Goal: Check status: Check status

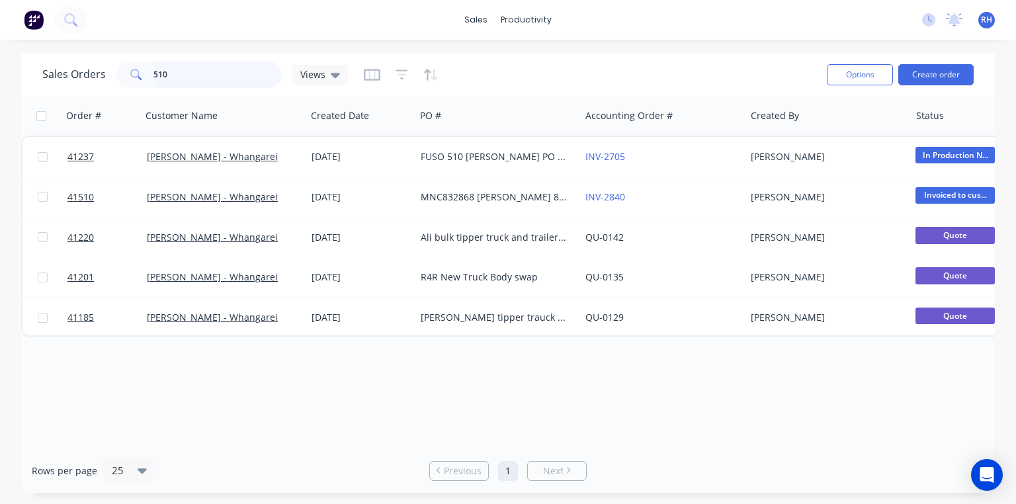
click at [225, 84] on input "510" at bounding box center [217, 75] width 129 height 26
type input "5"
click at [683, 70] on div "Sales Orders Views" at bounding box center [429, 74] width 774 height 32
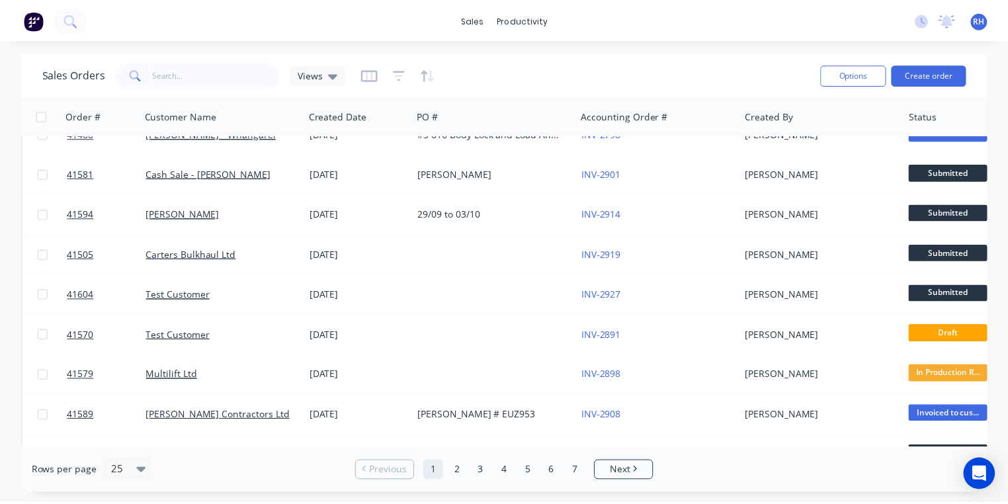
scroll to position [98, 0]
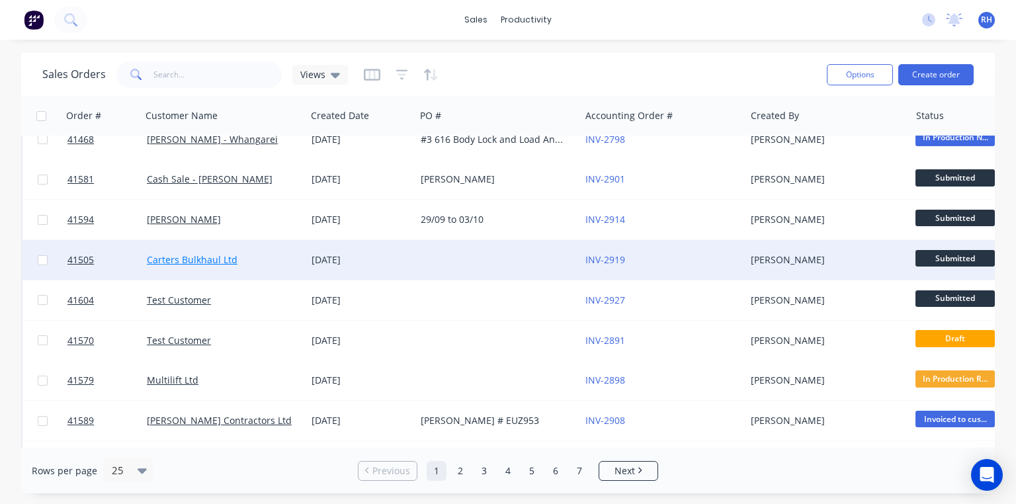
click at [207, 253] on link "Carters Bulkhaul Ltd" at bounding box center [192, 259] width 91 height 13
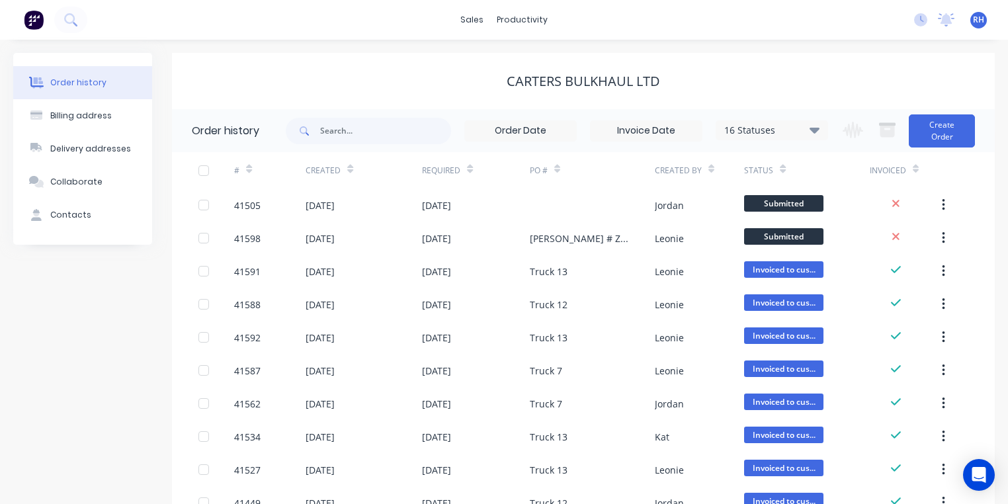
click at [468, 165] on icon at bounding box center [470, 169] width 6 height 10
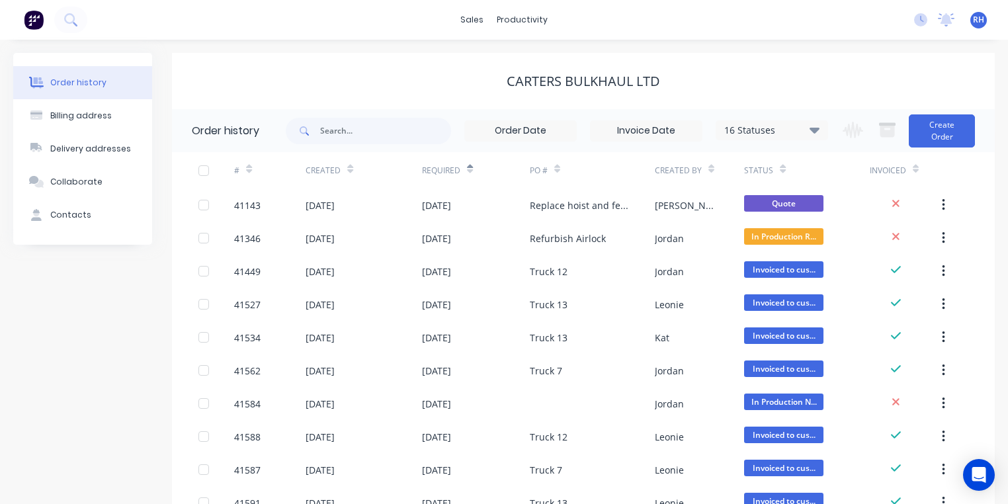
click at [468, 168] on icon at bounding box center [470, 169] width 6 height 10
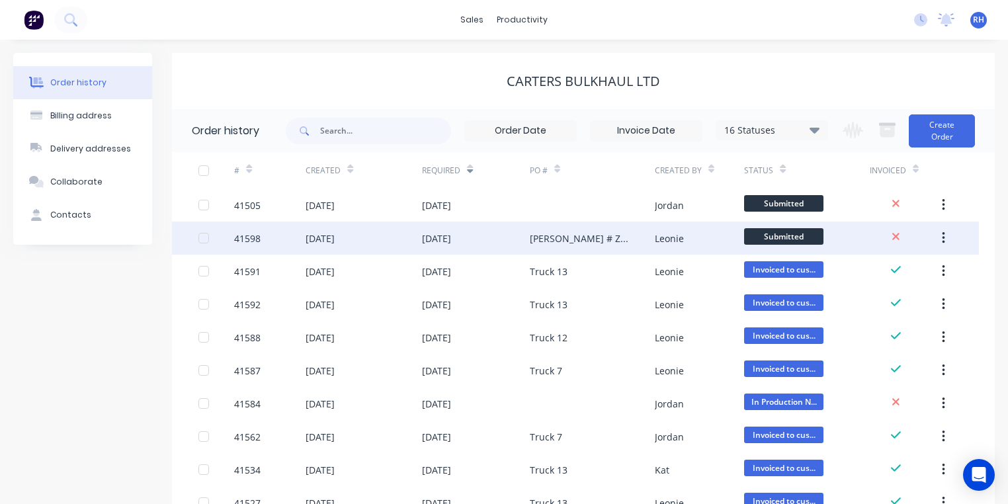
click at [451, 241] on div "[DATE]" at bounding box center [436, 239] width 29 height 14
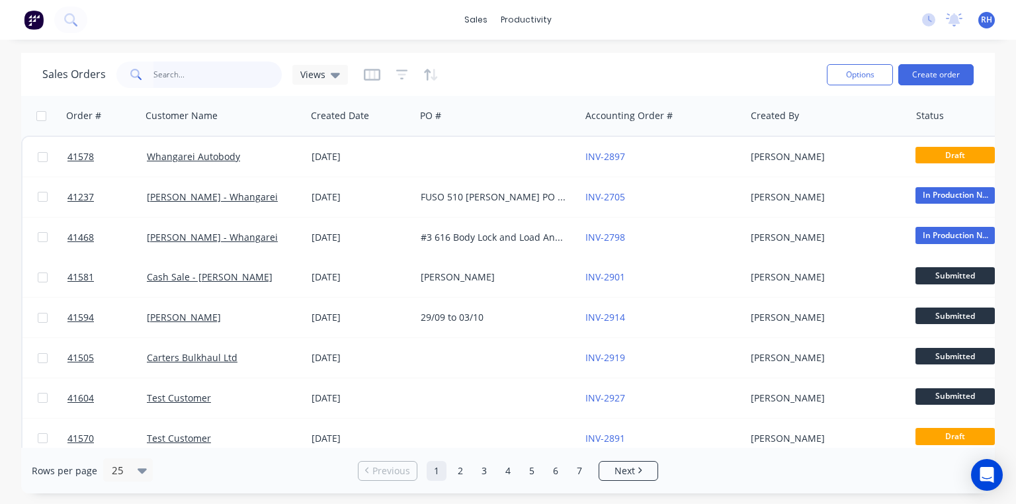
click at [244, 73] on input "text" at bounding box center [217, 75] width 129 height 26
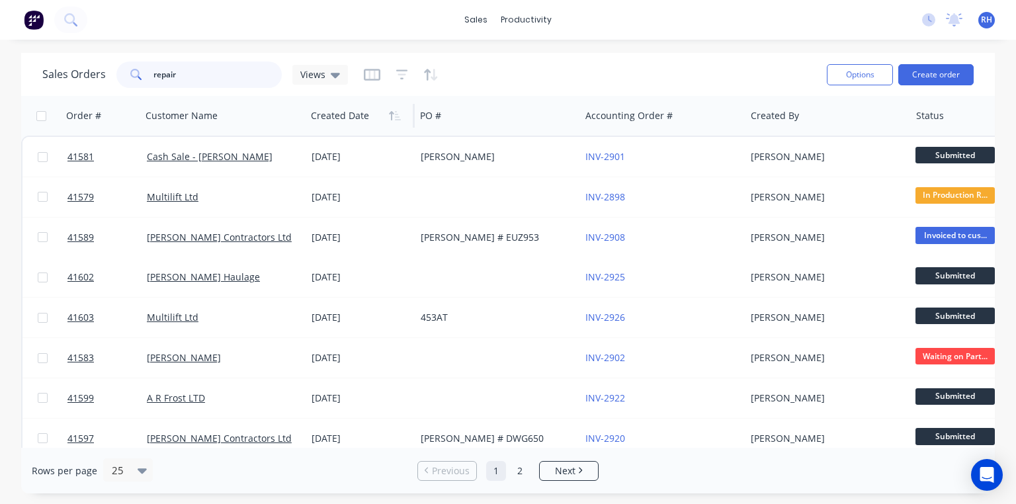
type input "repair"
click at [344, 121] on div at bounding box center [358, 116] width 94 height 26
click at [345, 120] on div at bounding box center [358, 116] width 94 height 26
click at [392, 114] on icon "button" at bounding box center [395, 115] width 12 height 11
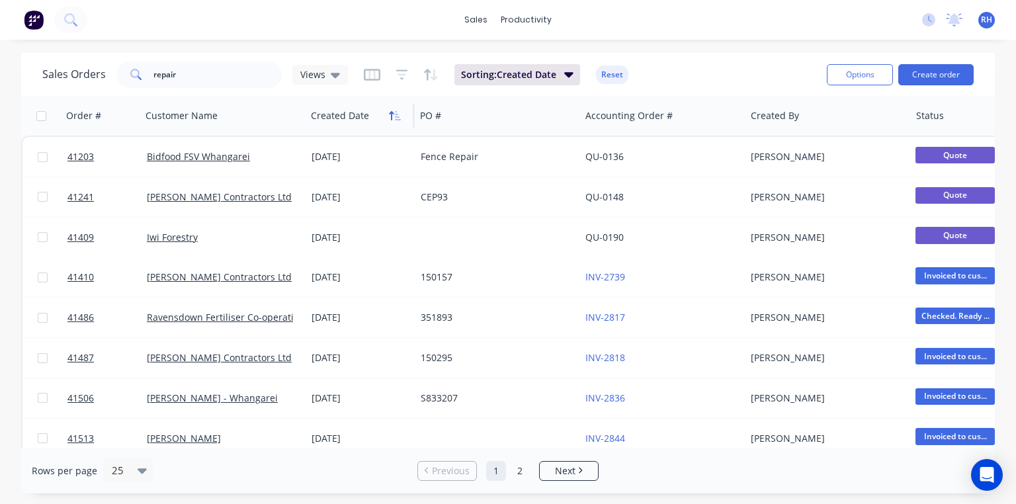
click at [392, 116] on icon "button" at bounding box center [395, 115] width 12 height 11
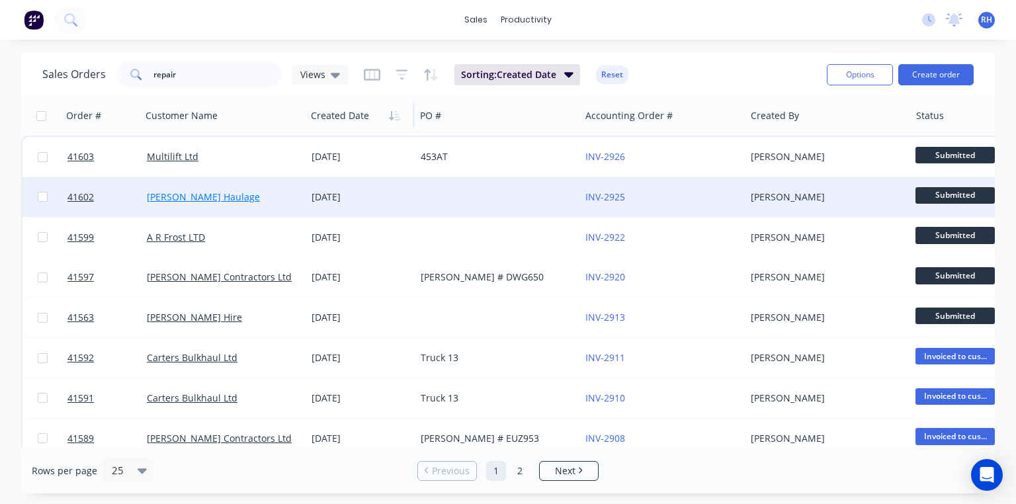
click at [190, 191] on link "[PERSON_NAME] Haulage" at bounding box center [203, 197] width 113 height 13
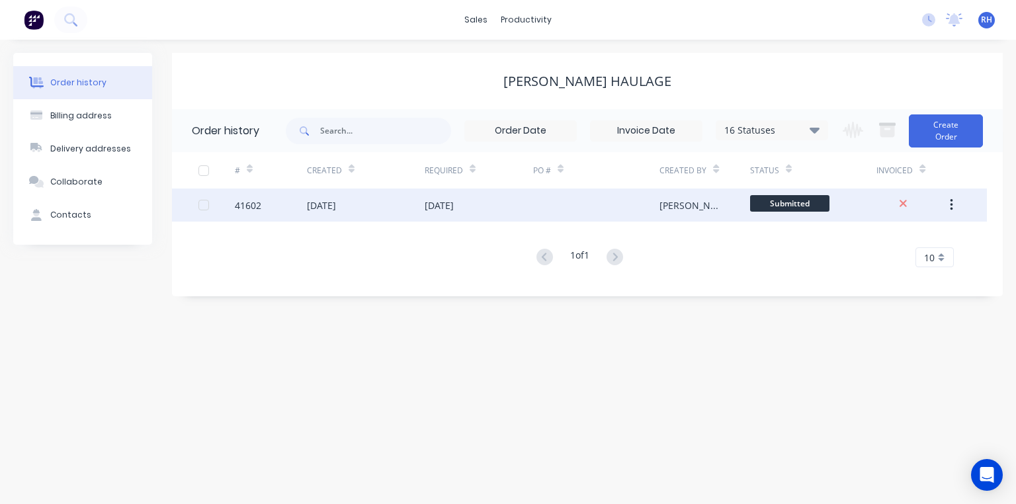
click at [336, 206] on div "[DATE]" at bounding box center [321, 205] width 29 height 14
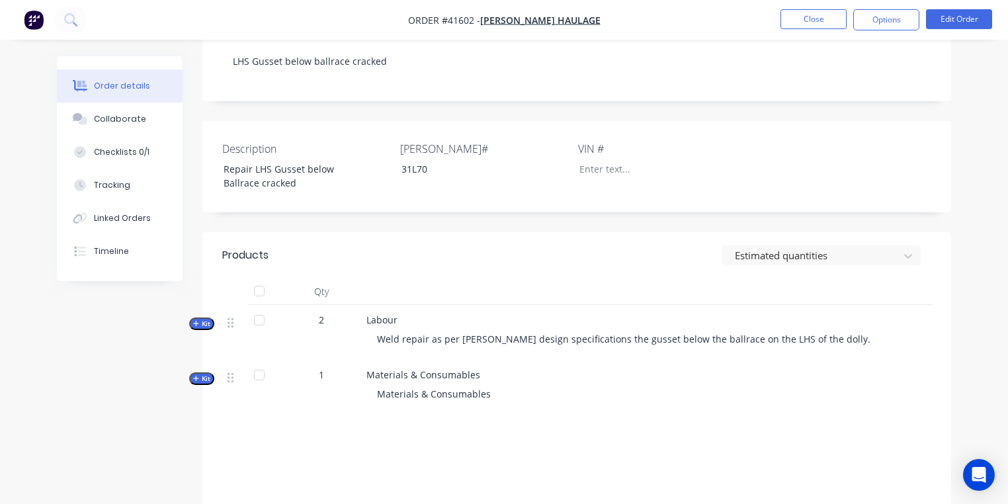
scroll to position [302, 0]
click at [138, 150] on div "Checklists 0/1" at bounding box center [122, 152] width 56 height 12
type textarea "x"
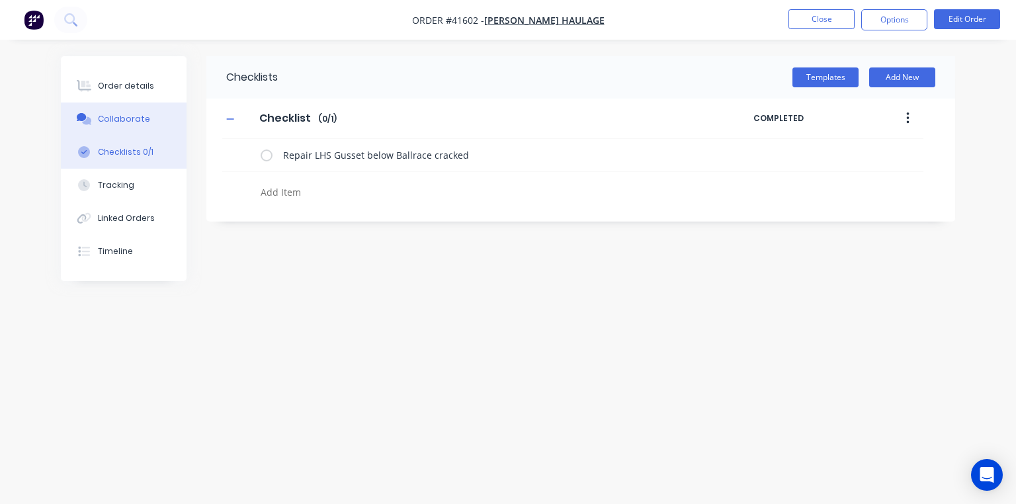
click at [136, 122] on div "Collaborate" at bounding box center [124, 119] width 52 height 12
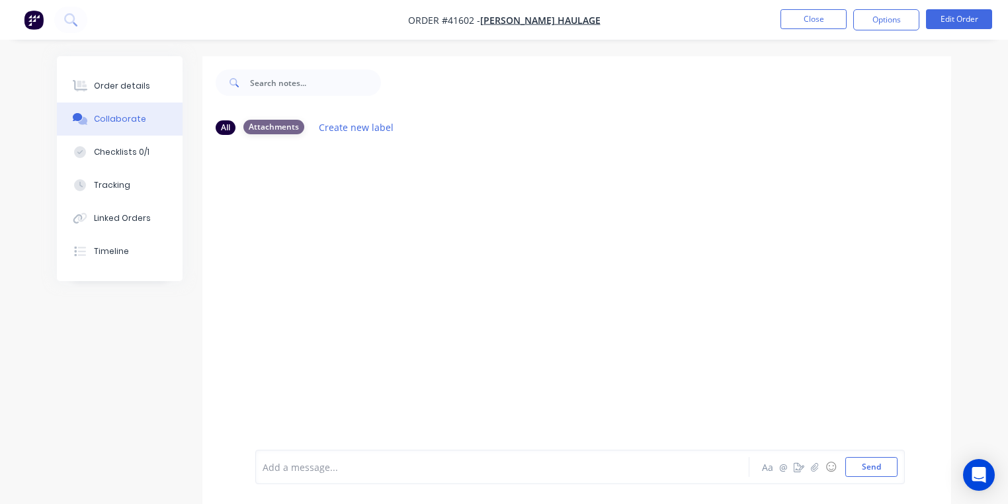
click at [280, 124] on div "Attachments" at bounding box center [273, 127] width 61 height 15
click at [118, 177] on button "Tracking" at bounding box center [120, 185] width 126 height 33
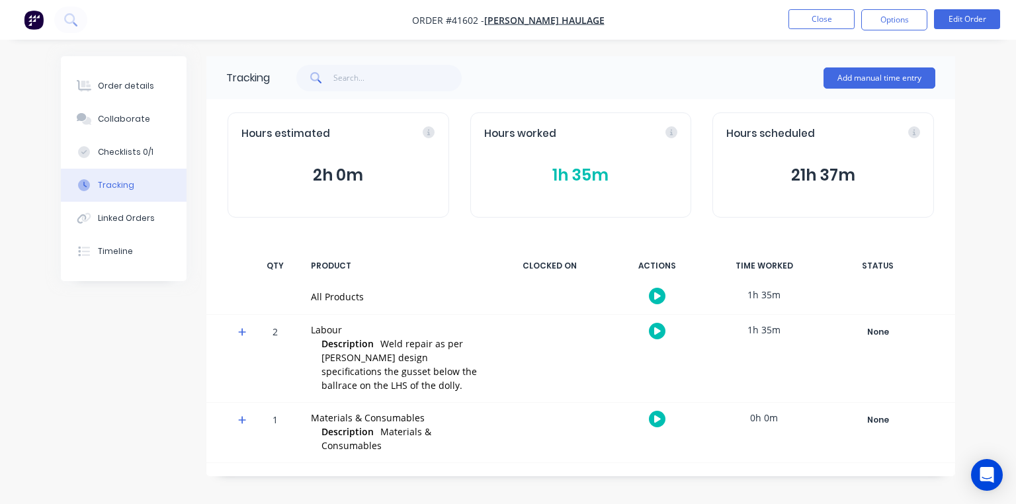
click at [36, 21] on img "button" at bounding box center [34, 20] width 20 height 20
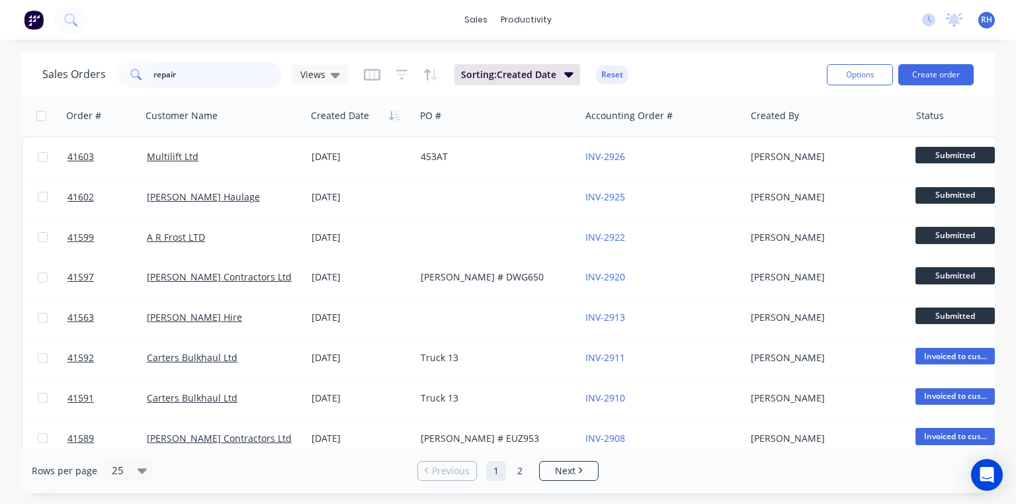
click at [238, 70] on input "repair" at bounding box center [217, 75] width 129 height 26
type input "r"
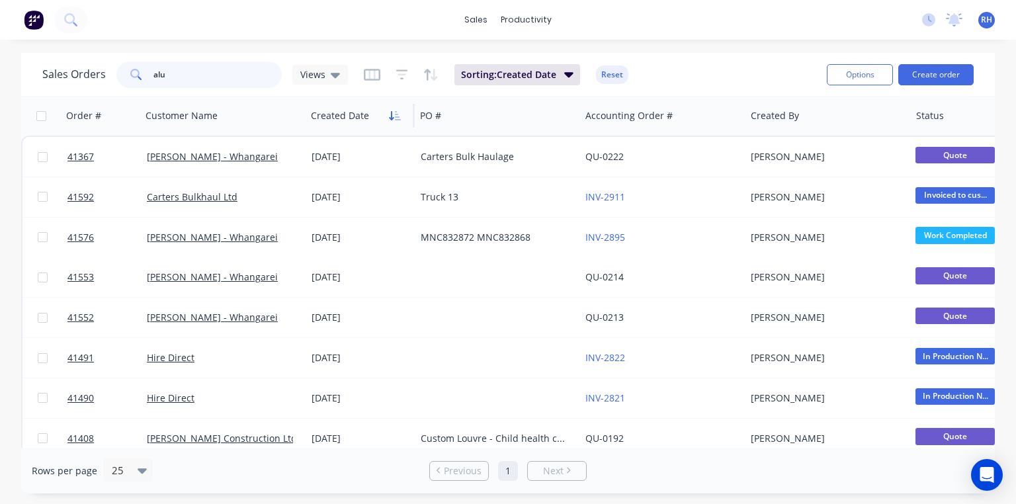
type input "alu"
click at [392, 114] on icon "button" at bounding box center [395, 115] width 12 height 11
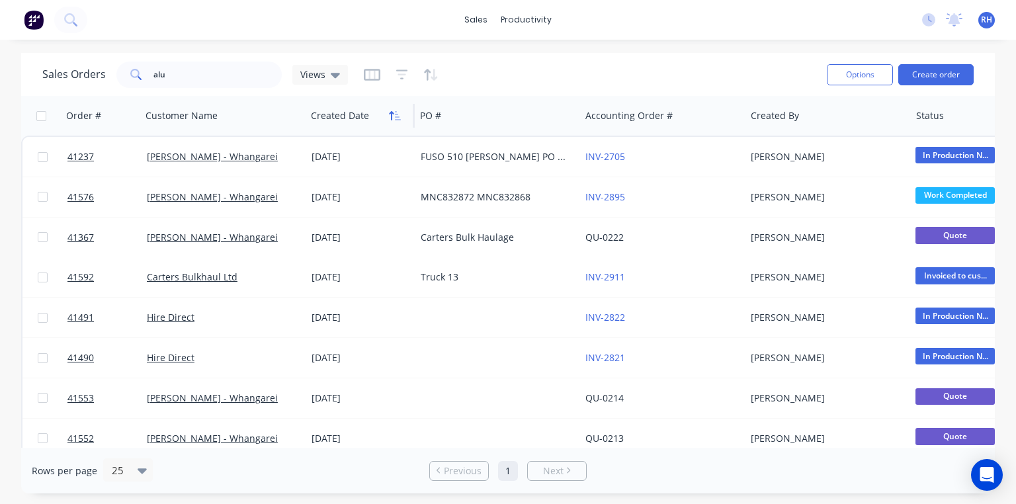
click at [385, 124] on button "button" at bounding box center [395, 116] width 20 height 20
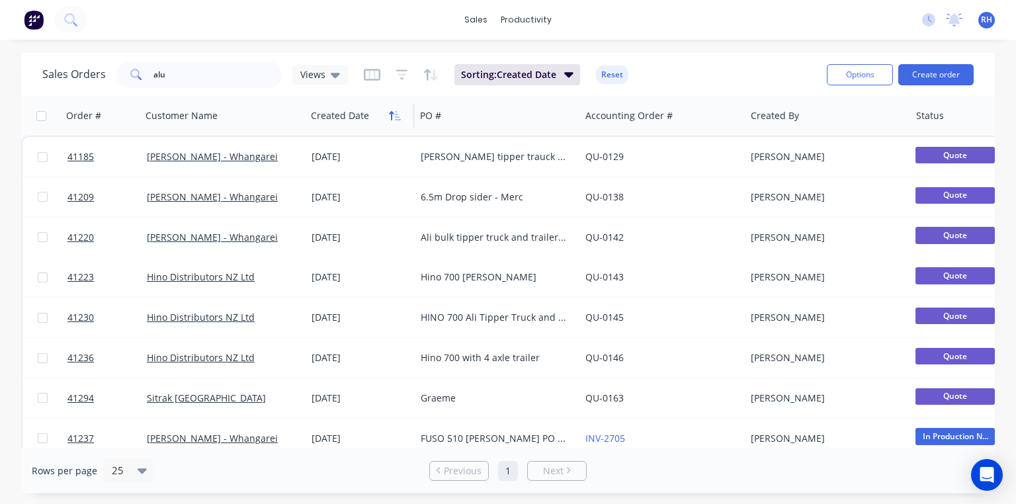
click at [391, 109] on button "button" at bounding box center [395, 116] width 20 height 20
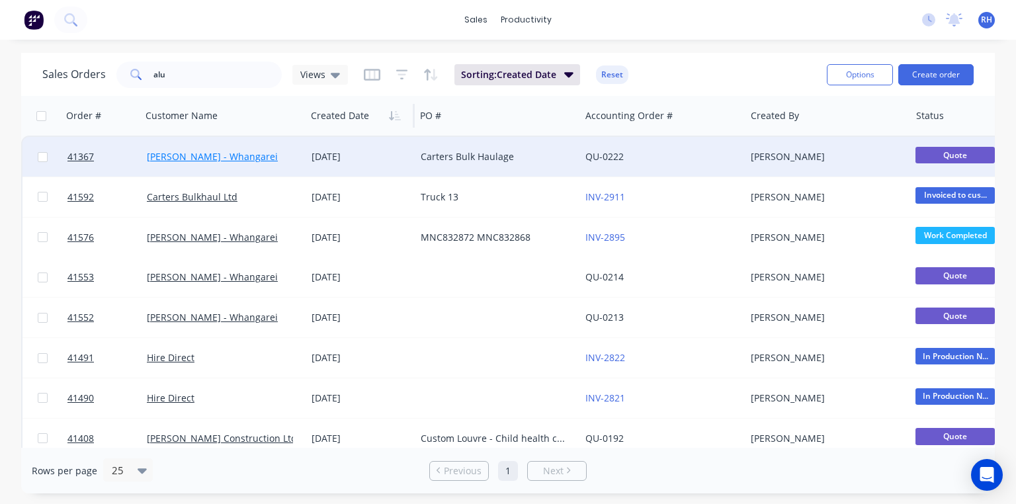
click at [243, 151] on link "[PERSON_NAME] - Whangarei" at bounding box center [212, 156] width 131 height 13
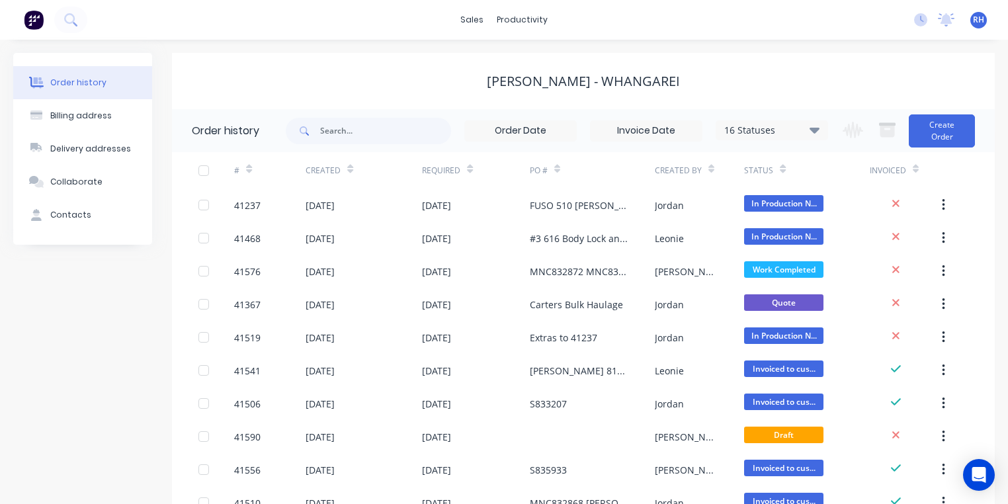
click at [352, 165] on icon at bounding box center [350, 169] width 6 height 10
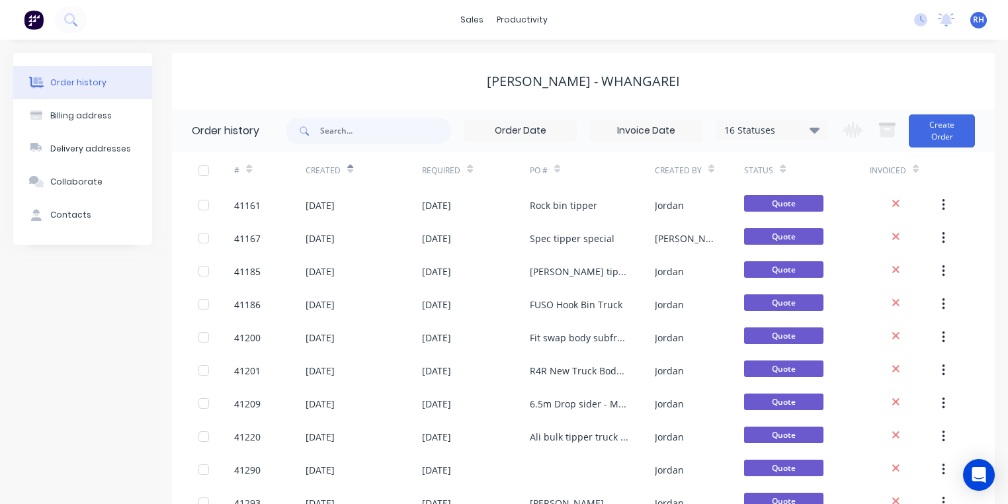
click at [351, 169] on icon at bounding box center [350, 169] width 6 height 10
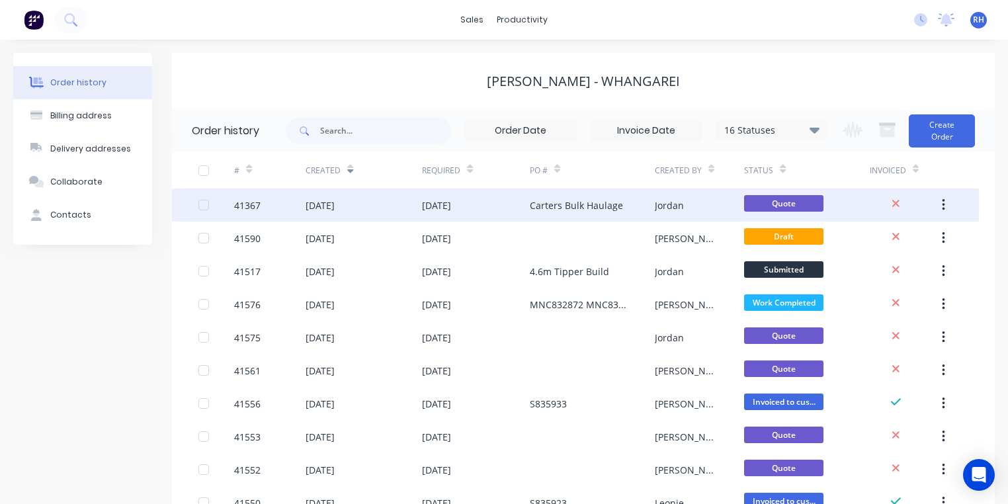
click at [335, 209] on div "[DATE]" at bounding box center [320, 205] width 29 height 14
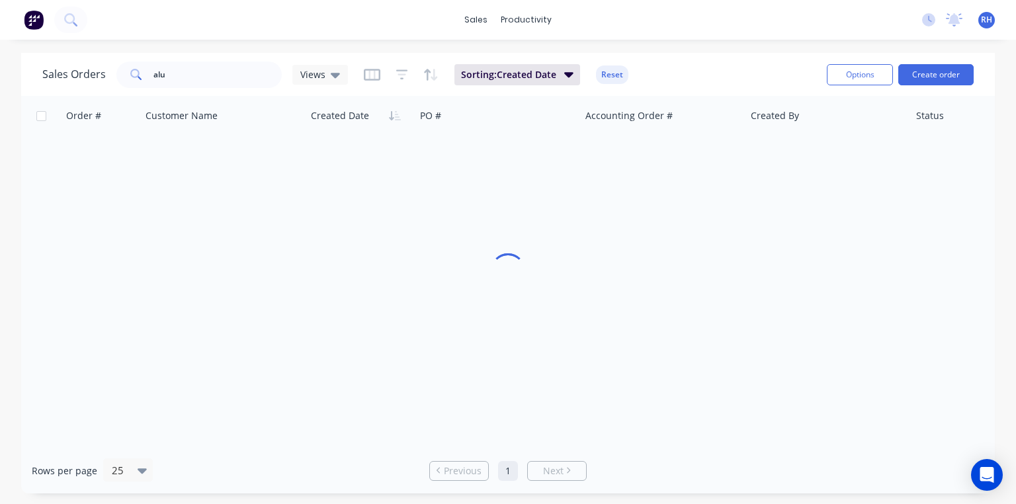
click at [38, 29] on img at bounding box center [34, 20] width 20 height 20
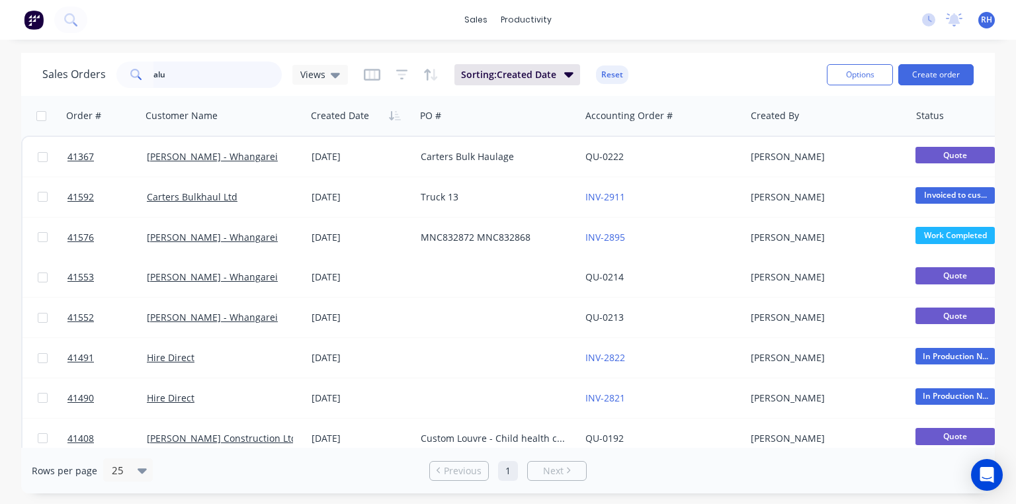
click at [220, 75] on input "alu" at bounding box center [217, 75] width 129 height 26
type input "a"
click at [783, 119] on div at bounding box center [824, 116] width 147 height 26
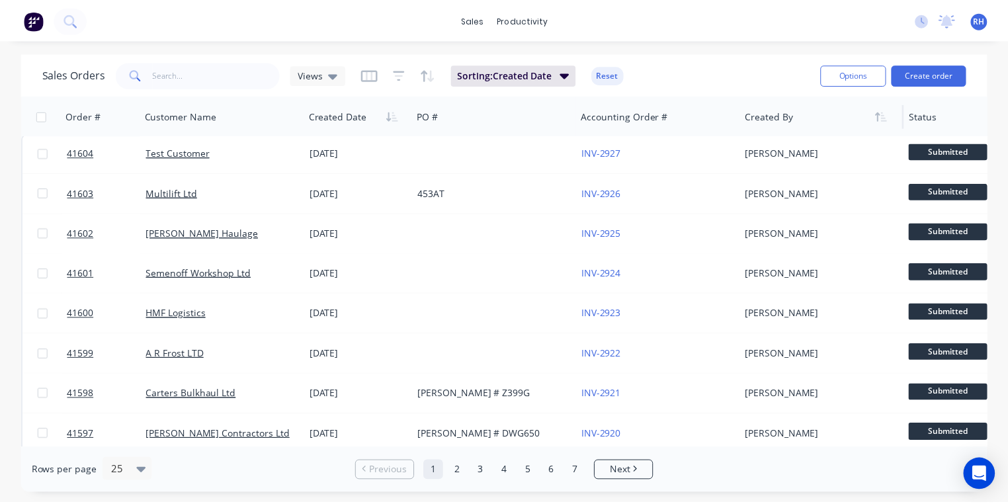
scroll to position [3, 0]
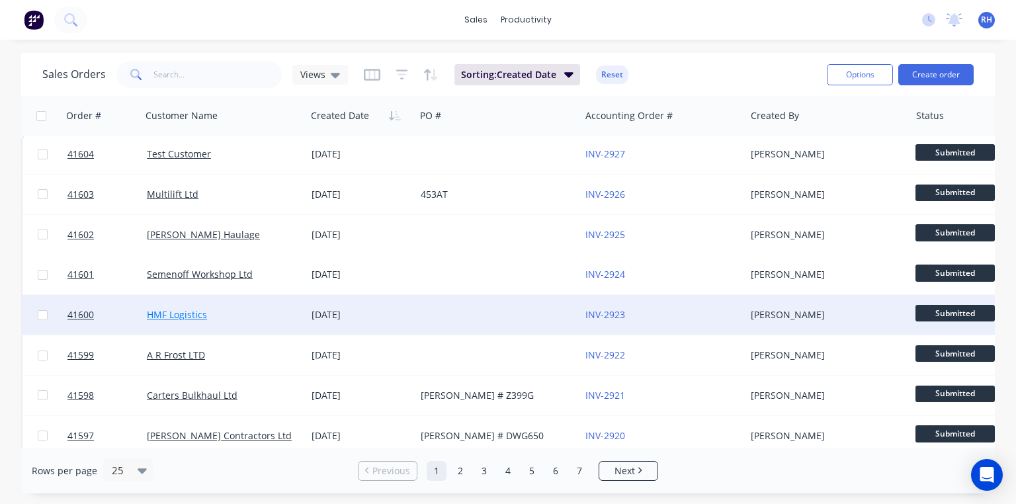
click at [184, 312] on link "HMF Logistics" at bounding box center [177, 314] width 60 height 13
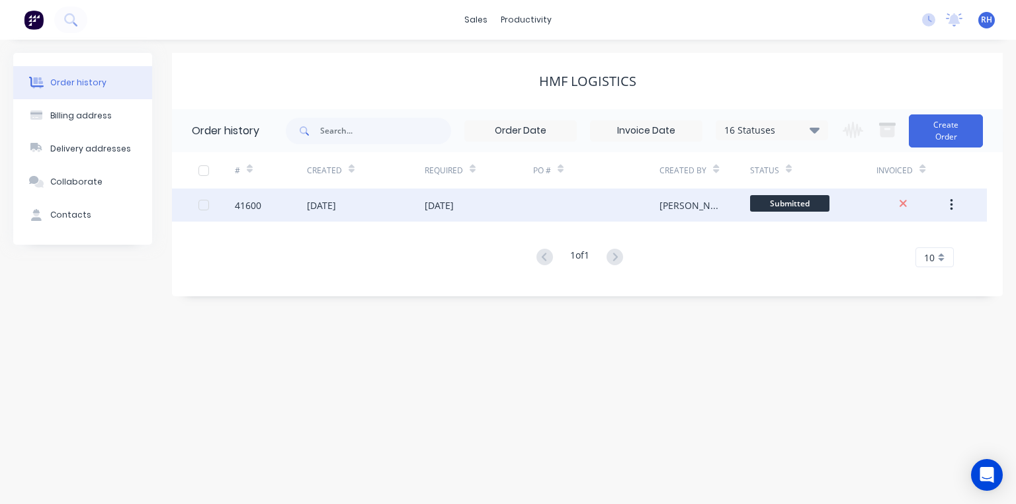
click at [353, 212] on div "[DATE]" at bounding box center [366, 205] width 118 height 33
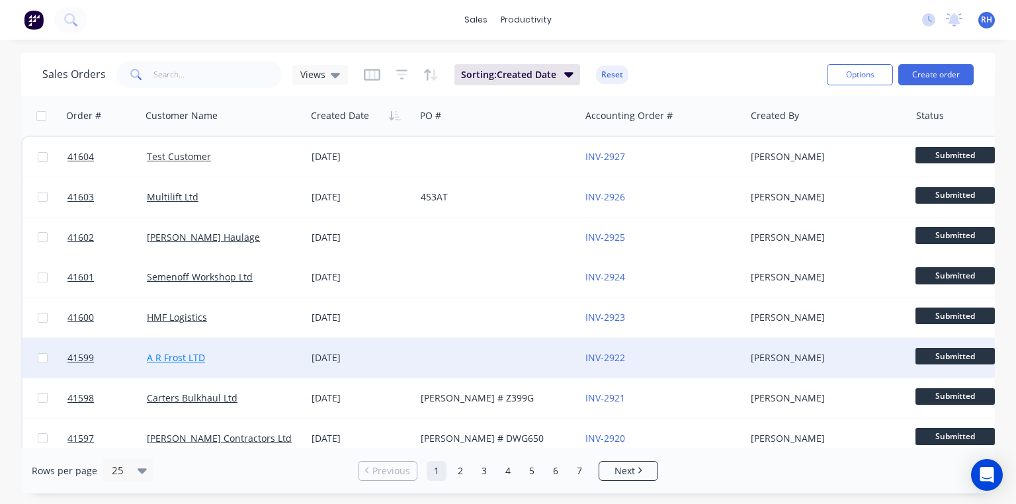
click at [185, 357] on link "A R Frost LTD" at bounding box center [176, 357] width 58 height 13
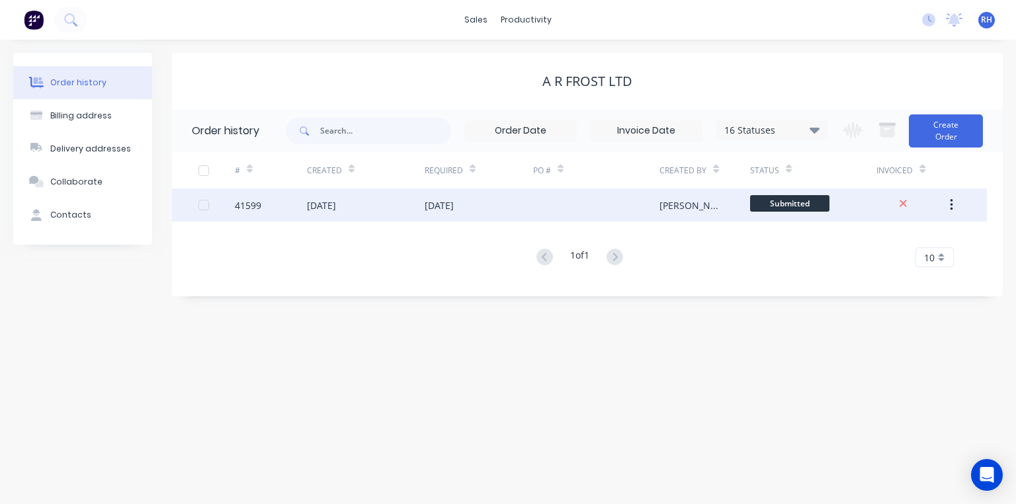
click at [329, 209] on div "[DATE]" at bounding box center [321, 205] width 29 height 14
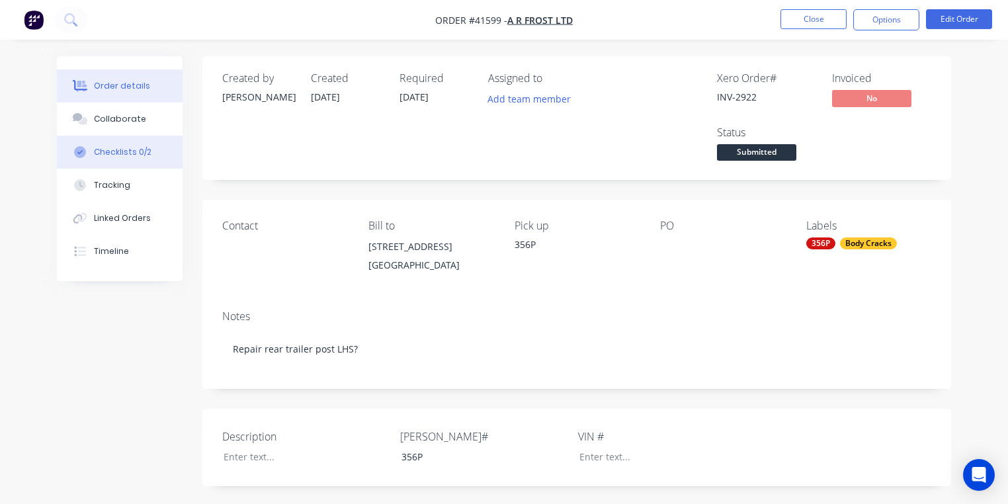
click at [136, 153] on div "Checklists 0/2" at bounding box center [123, 152] width 58 height 12
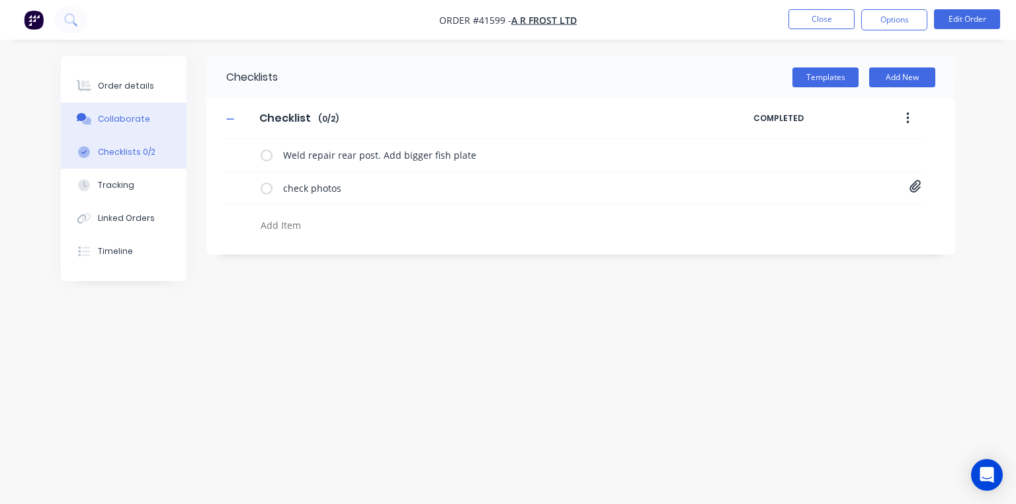
click at [140, 117] on div "Collaborate" at bounding box center [124, 119] width 52 height 12
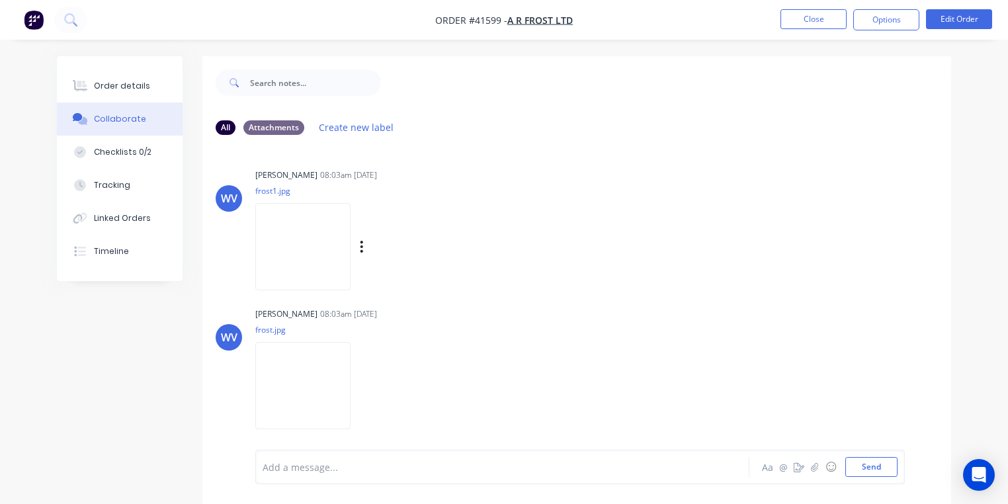
click at [315, 247] on img at bounding box center [302, 246] width 95 height 87
click at [308, 394] on img at bounding box center [302, 385] width 95 height 87
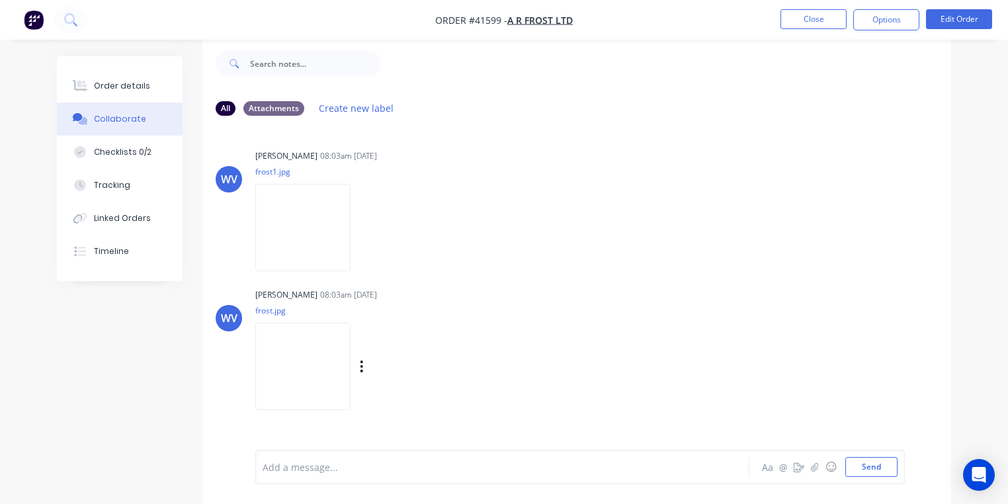
scroll to position [16, 0]
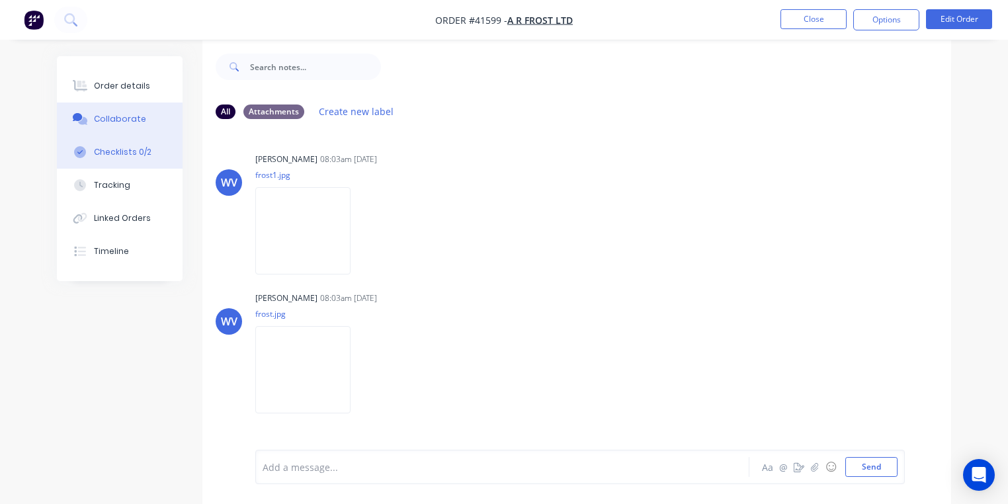
click at [138, 153] on div "Checklists 0/2" at bounding box center [123, 152] width 58 height 12
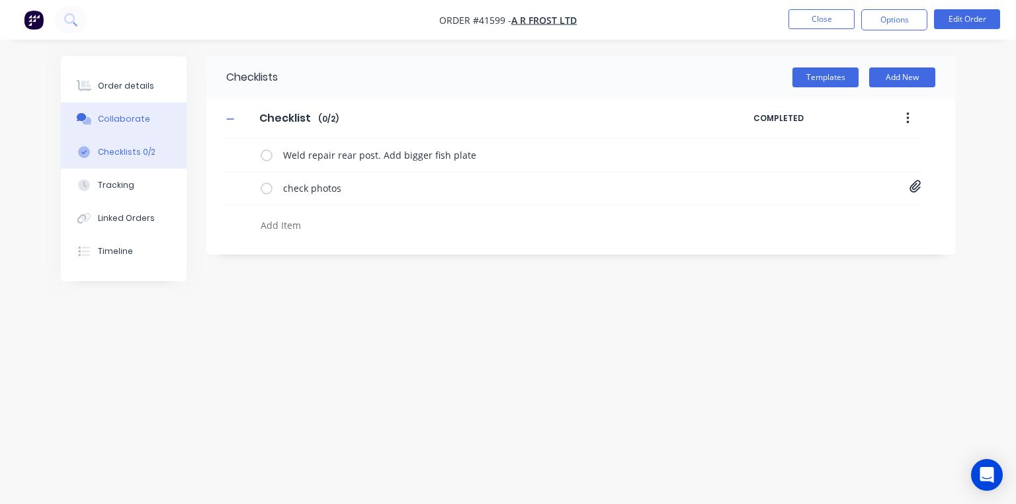
click at [135, 108] on button "Collaborate" at bounding box center [124, 119] width 126 height 33
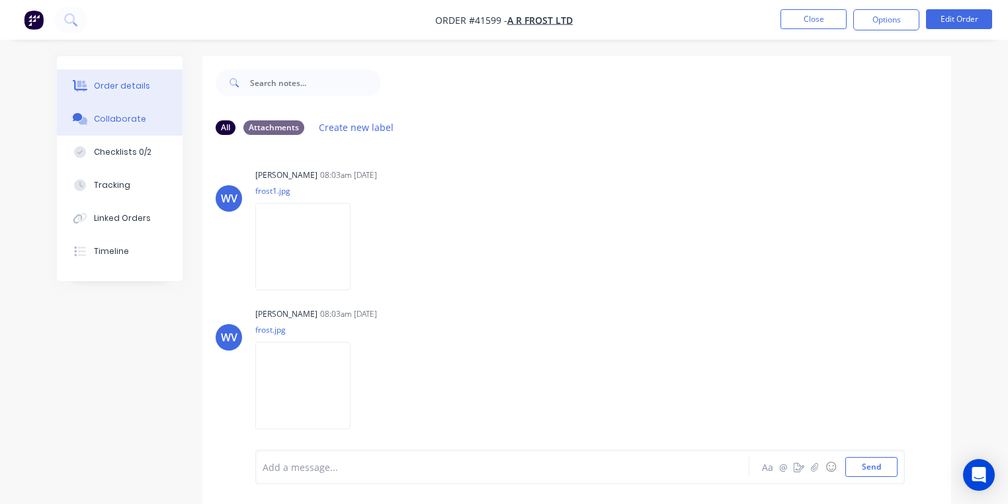
click at [122, 87] on div "Order details" at bounding box center [122, 86] width 56 height 12
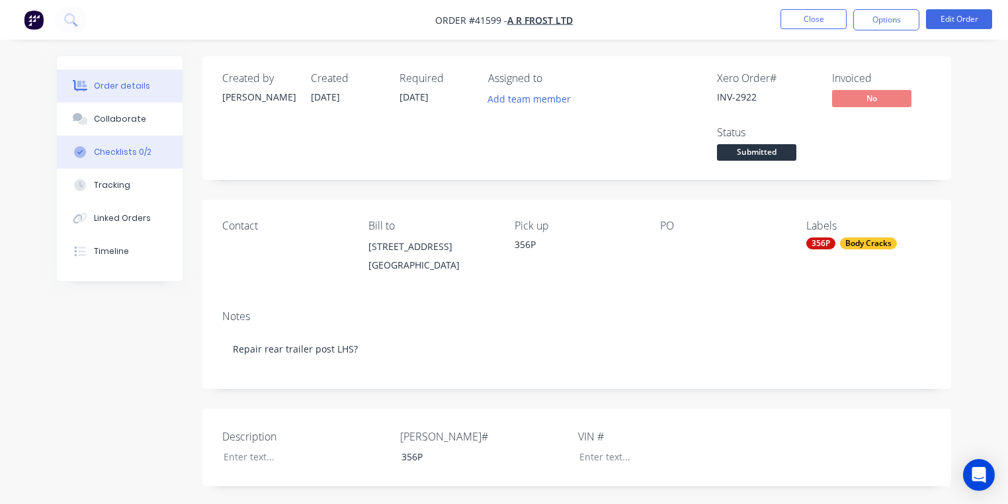
click at [122, 156] on div "Checklists 0/2" at bounding box center [123, 152] width 58 height 12
type textarea "x"
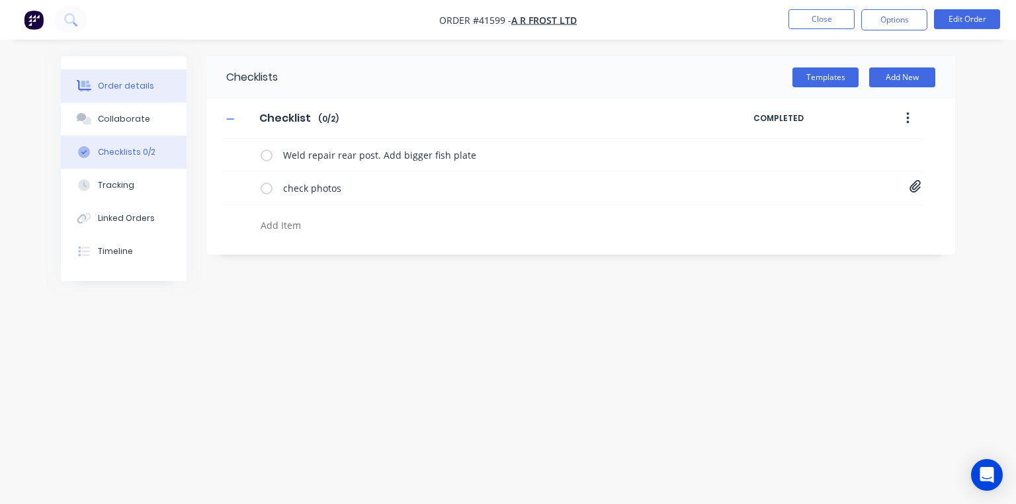
click at [115, 88] on div "Order details" at bounding box center [126, 86] width 56 height 12
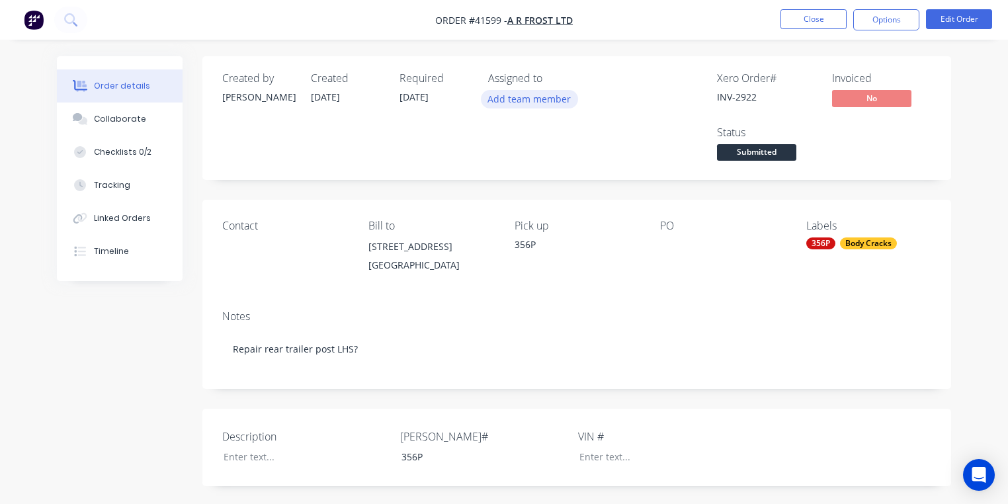
click at [529, 96] on button "Add team member" at bounding box center [529, 99] width 97 height 18
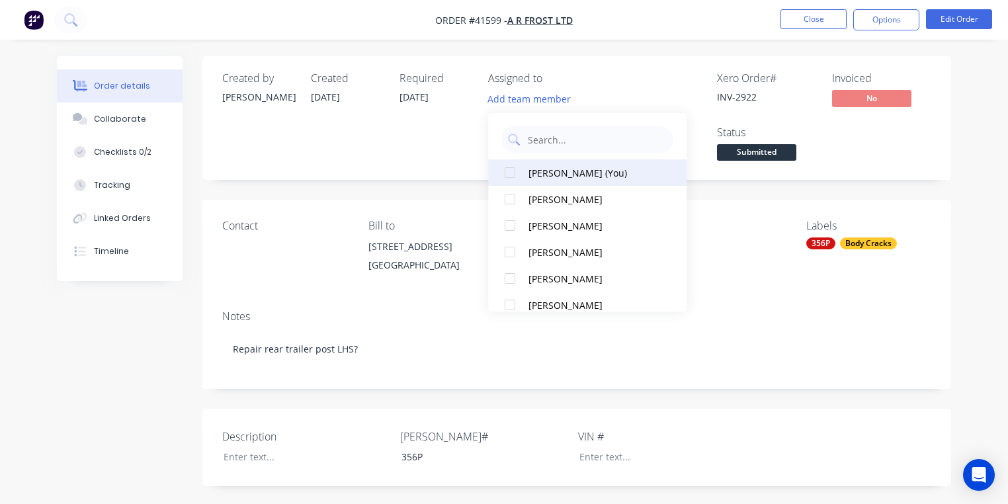
click at [508, 172] on div at bounding box center [510, 172] width 26 height 26
click at [632, 81] on div "Xero Order # INV-2922 Invoiced No Status Submitted" at bounding box center [775, 118] width 311 height 92
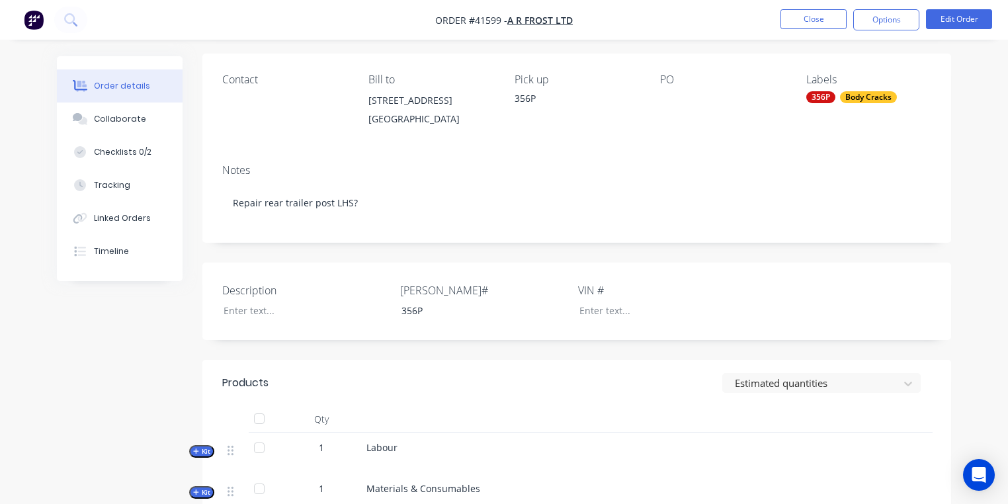
scroll to position [146, 0]
click at [128, 121] on div "Collaborate" at bounding box center [120, 119] width 52 height 12
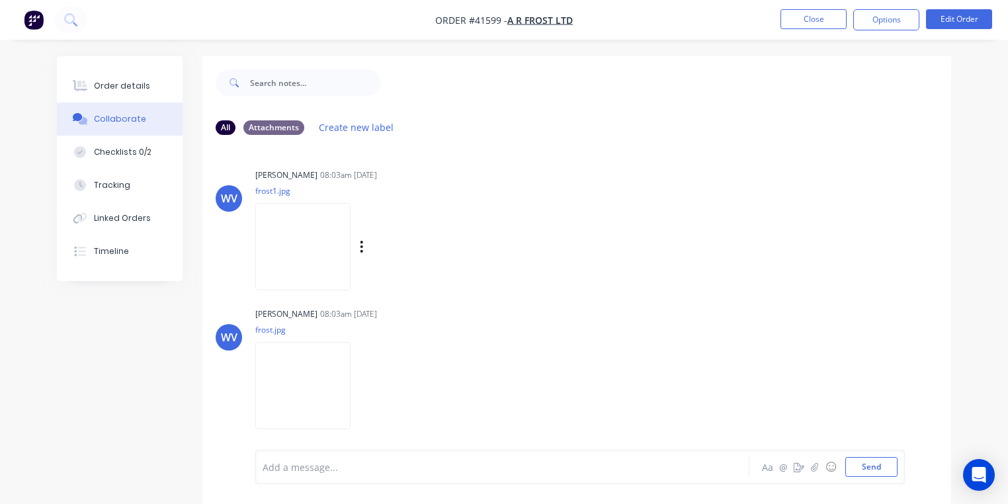
click at [298, 249] on img at bounding box center [302, 246] width 95 height 87
click at [306, 389] on img at bounding box center [302, 385] width 95 height 87
click at [32, 13] on img "button" at bounding box center [34, 20] width 20 height 20
